Goal: Contribute content

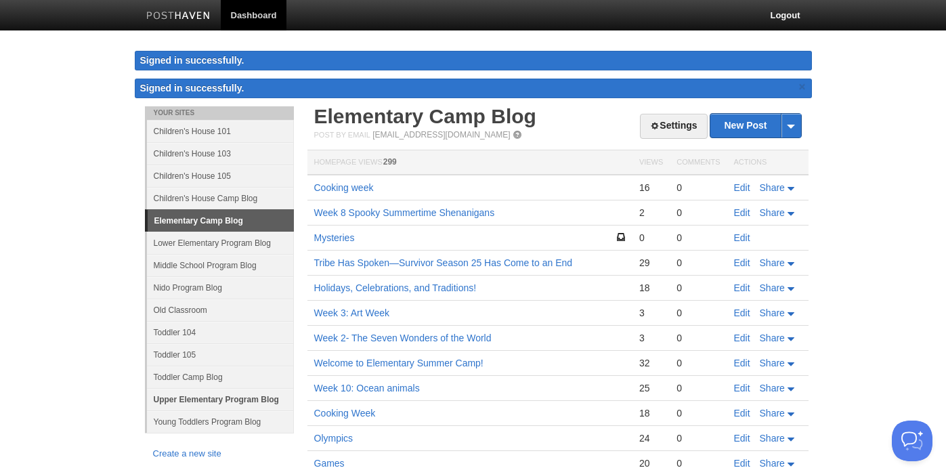
click at [215, 401] on link "Upper Elementary Program Blog" at bounding box center [220, 399] width 147 height 22
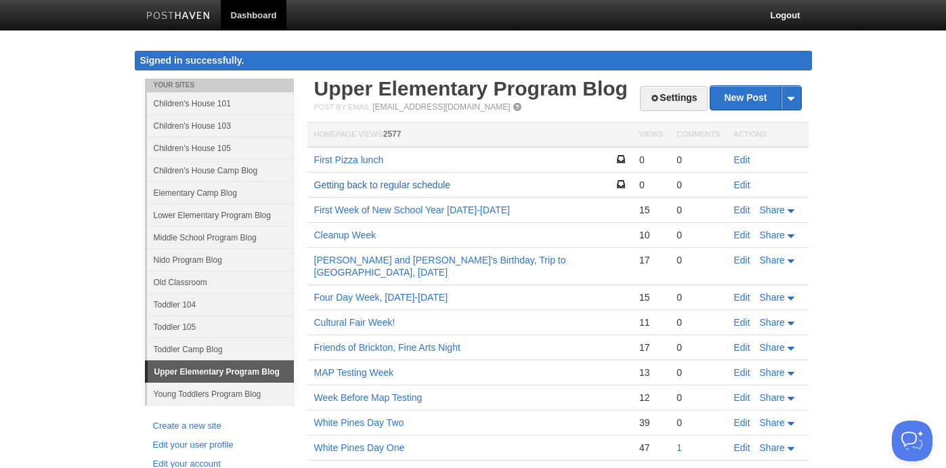
click at [417, 188] on link "Getting back to regular schedule" at bounding box center [382, 184] width 137 height 11
click at [738, 186] on link "Edit" at bounding box center [742, 184] width 16 height 11
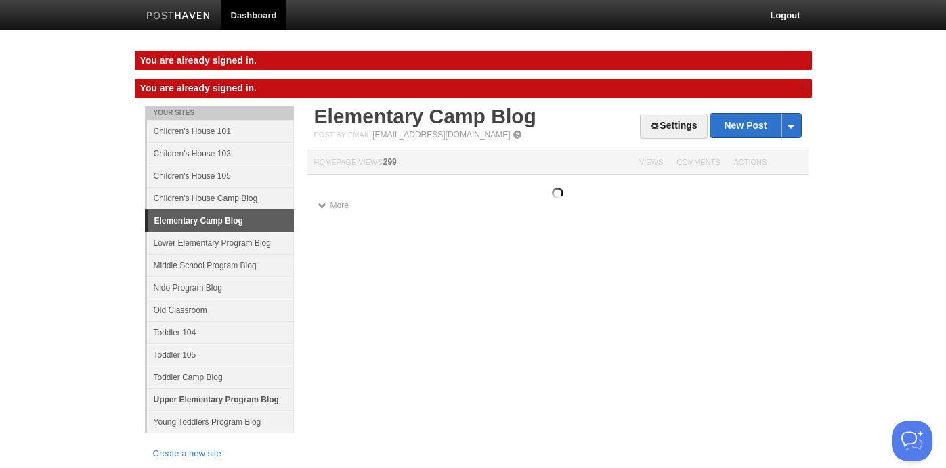
click at [224, 397] on link "Upper Elementary Program Blog" at bounding box center [220, 399] width 147 height 22
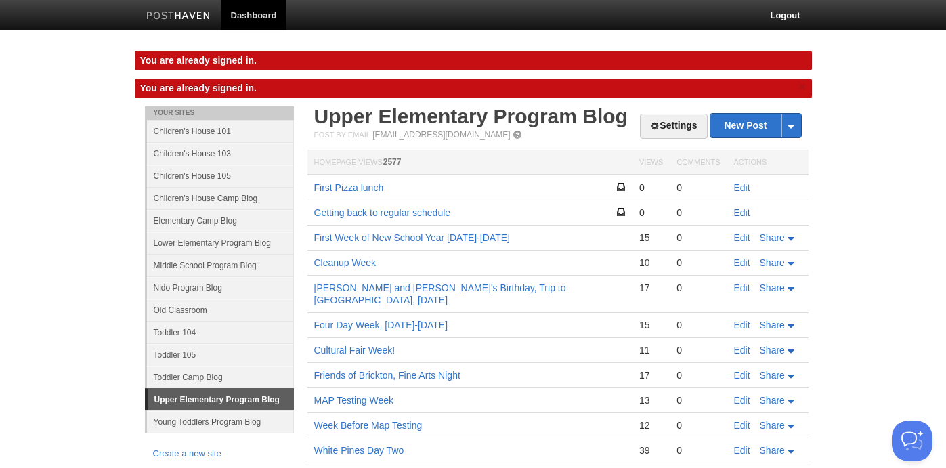
click at [745, 211] on link "Edit" at bounding box center [742, 212] width 16 height 11
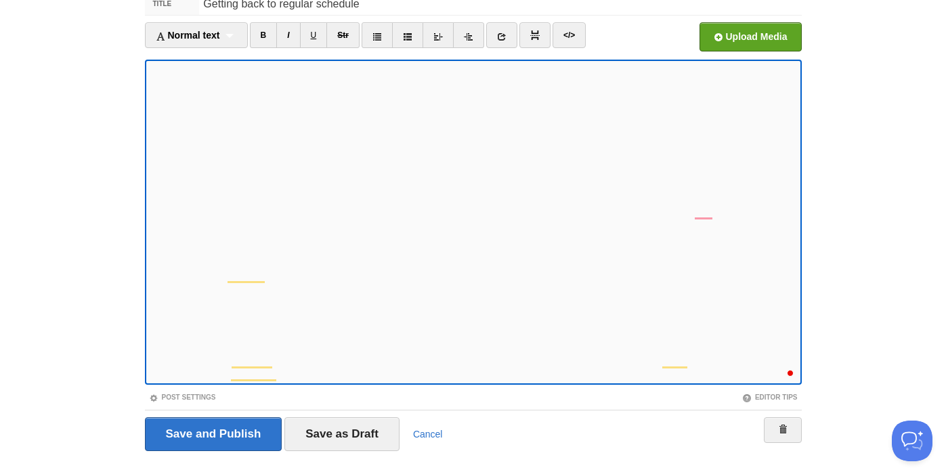
scroll to position [132, 0]
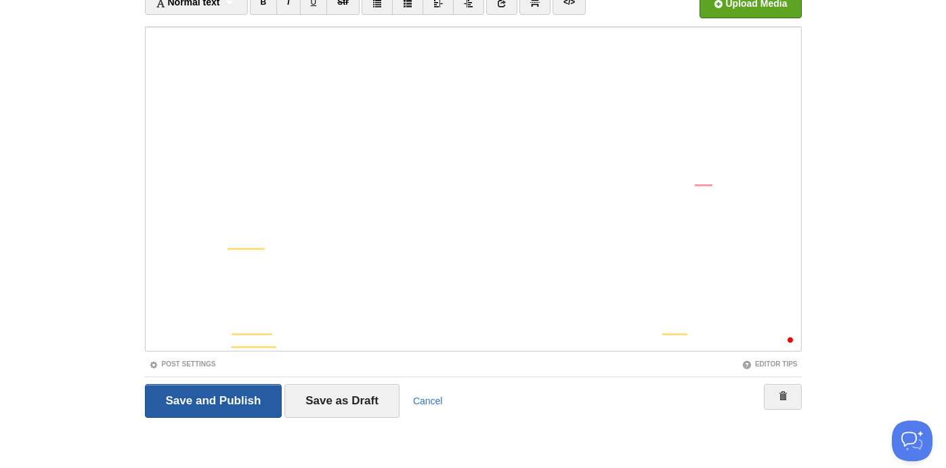
click at [222, 398] on input "Save and Publish" at bounding box center [213, 401] width 137 height 34
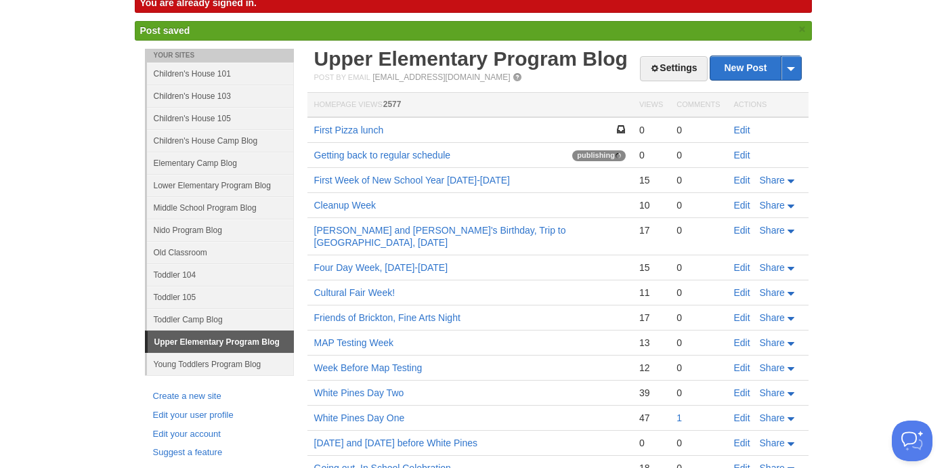
scroll to position [56, 0]
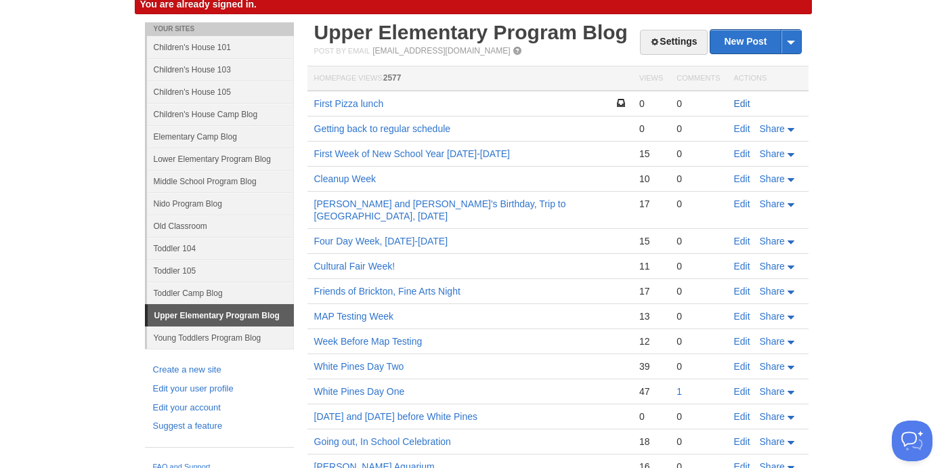
click at [741, 106] on link "Edit" at bounding box center [742, 103] width 16 height 11
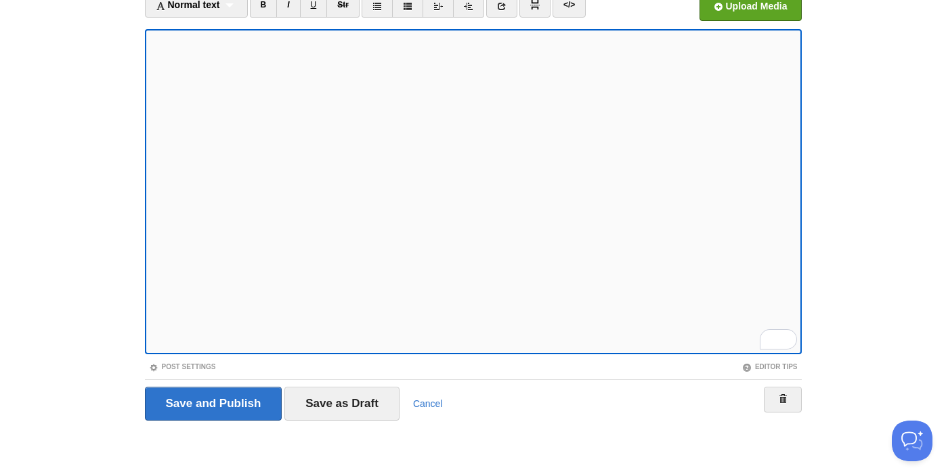
scroll to position [132, 0]
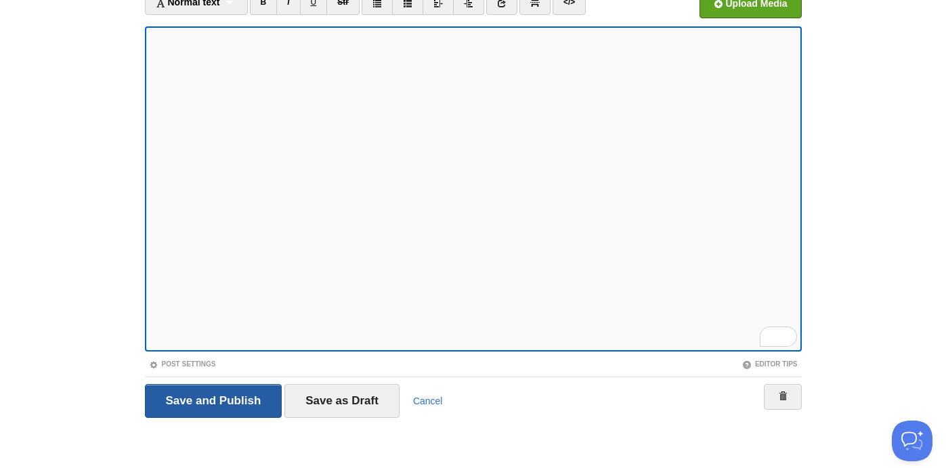
click at [214, 397] on input "Save and Publish" at bounding box center [213, 401] width 137 height 34
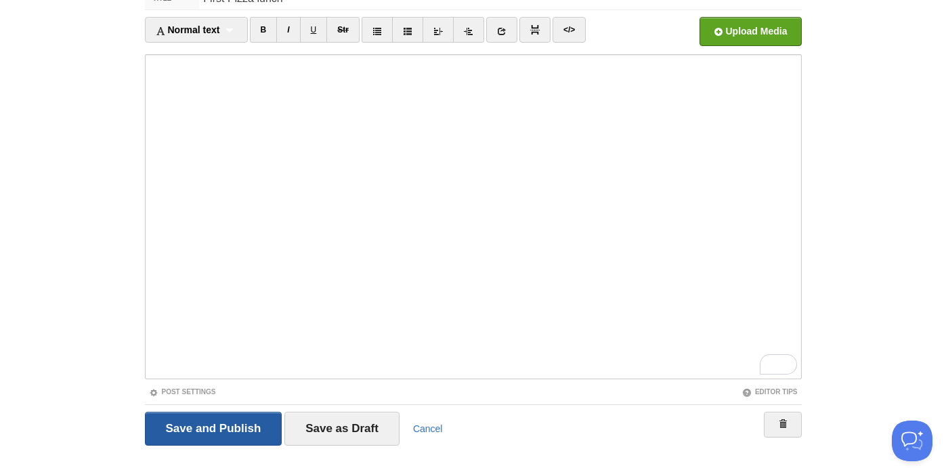
scroll to position [79, 0]
